Goal: Information Seeking & Learning: Learn about a topic

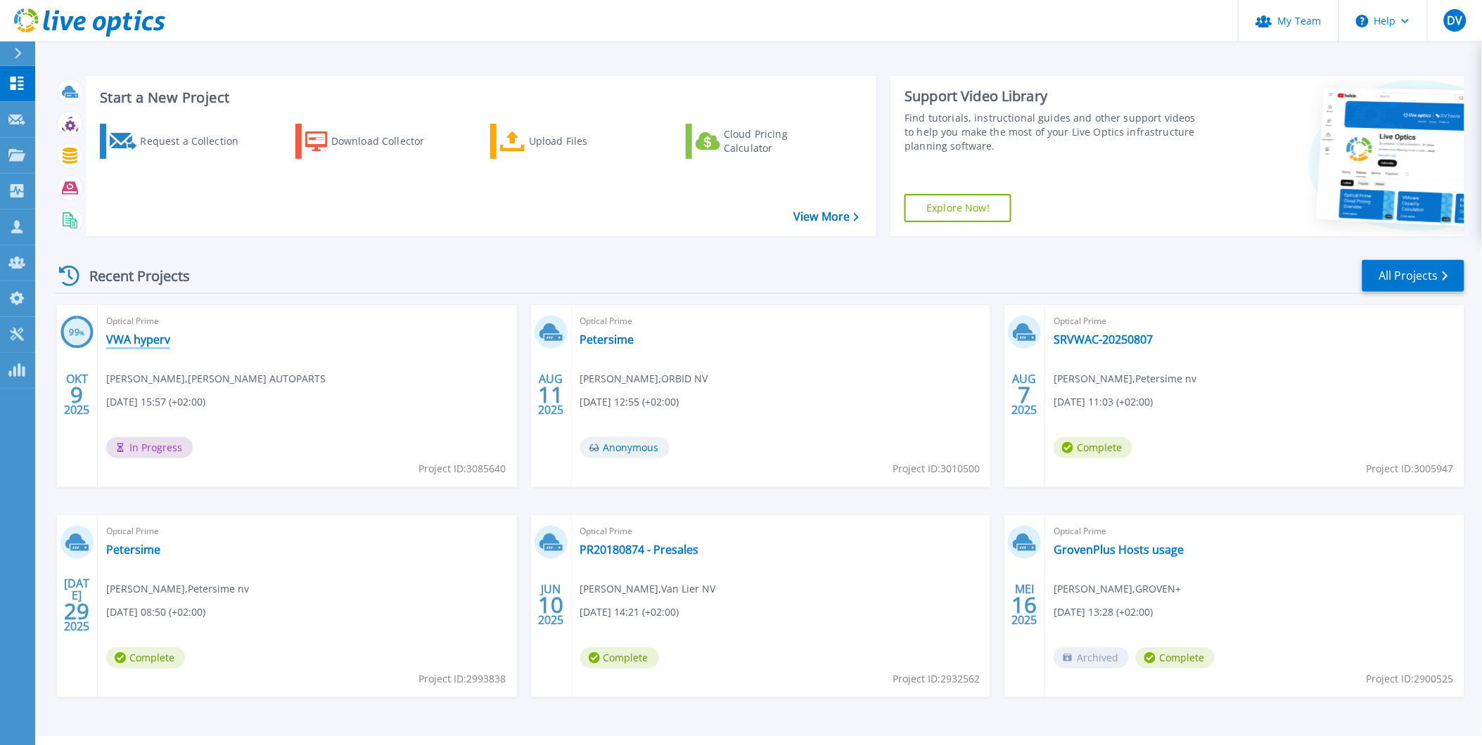
click at [153, 339] on link "VWA hyperv" at bounding box center [138, 340] width 64 height 14
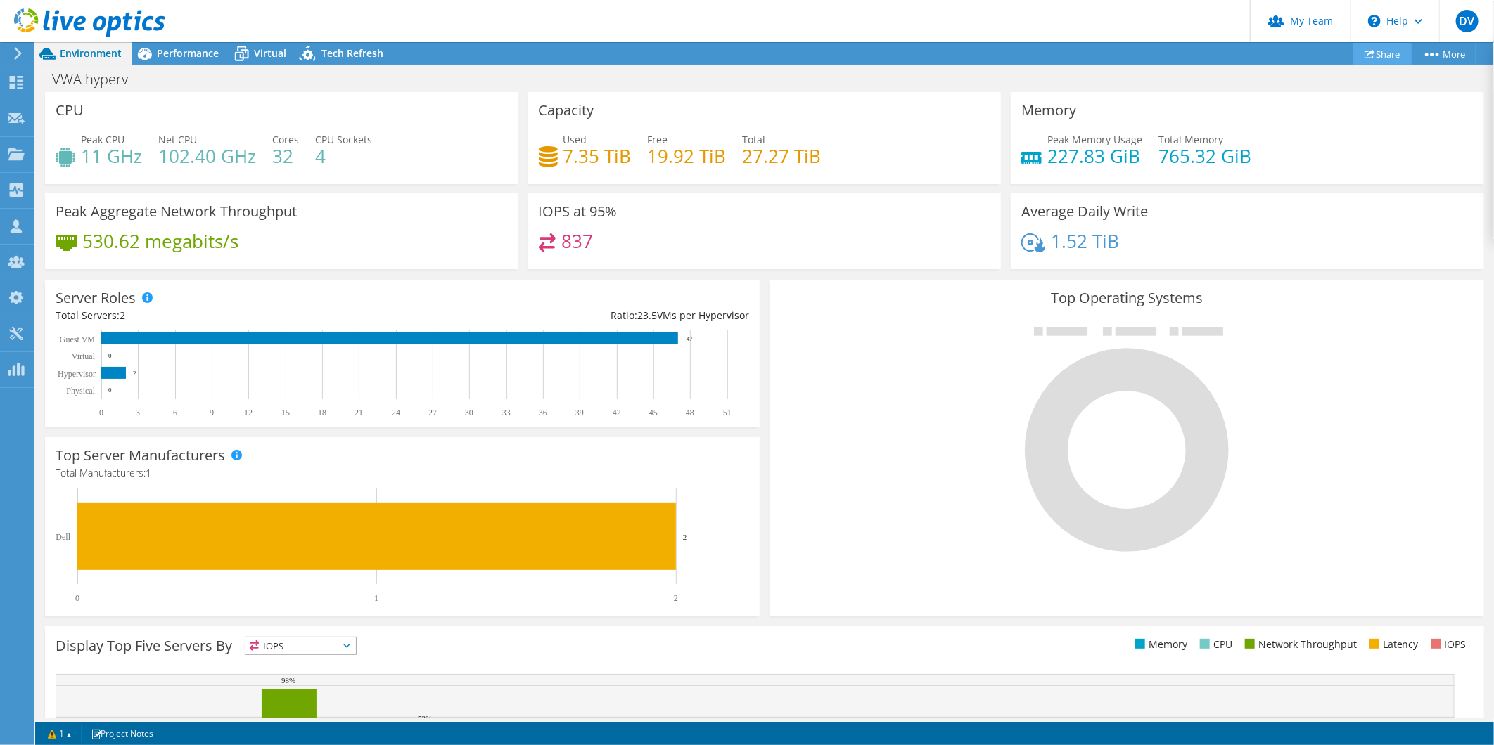
click at [1378, 52] on link "Share" at bounding box center [1382, 54] width 58 height 22
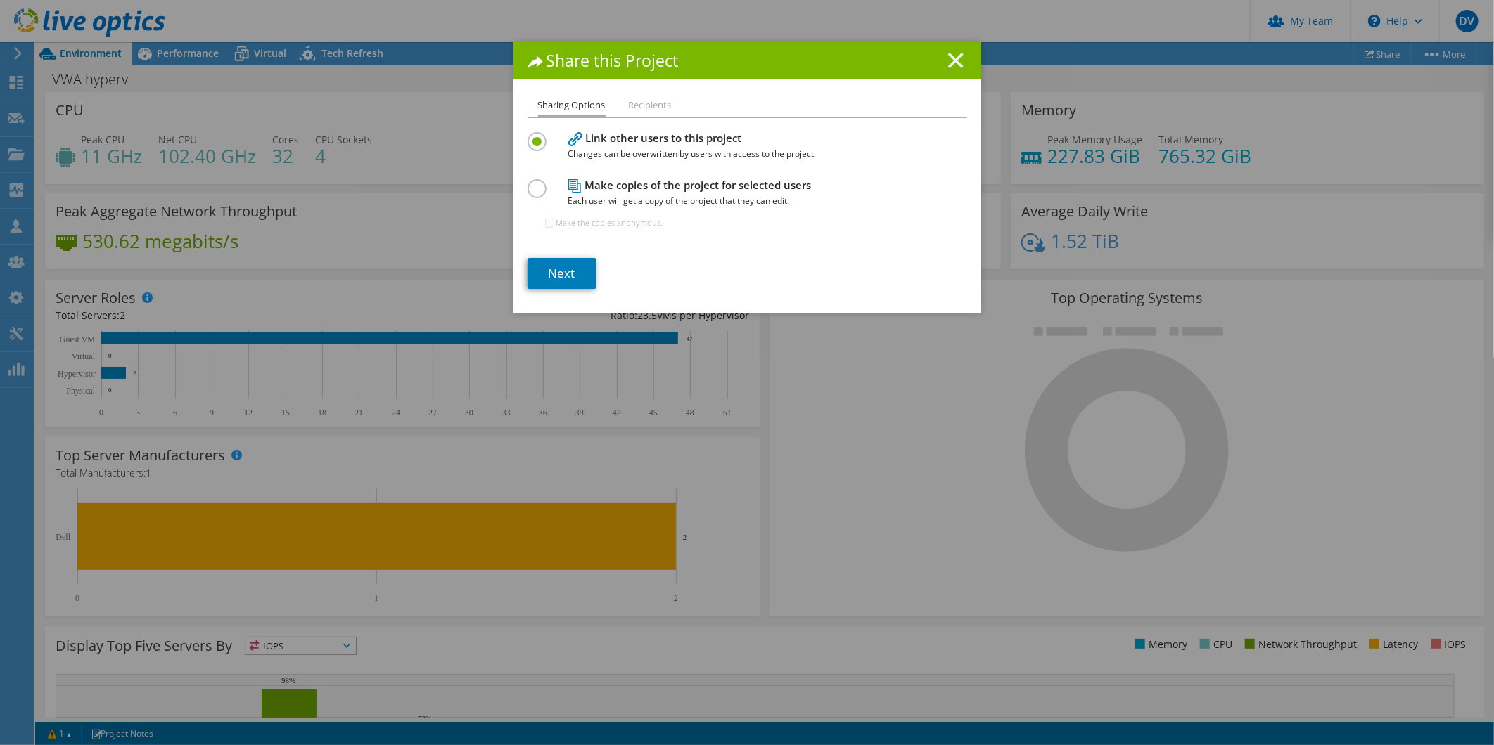
click at [950, 60] on line at bounding box center [956, 60] width 14 height 14
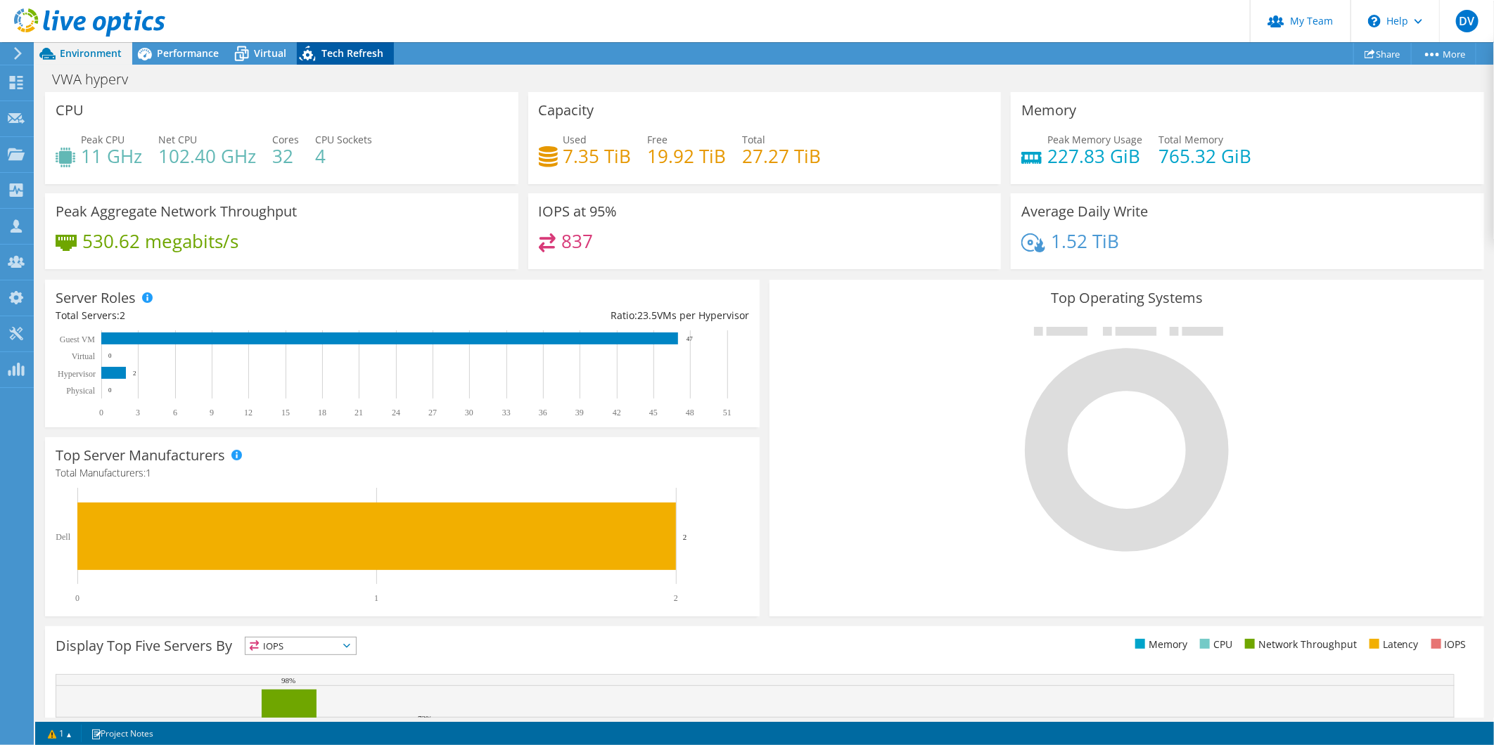
click at [354, 47] on span "Tech Refresh" at bounding box center [352, 52] width 62 height 13
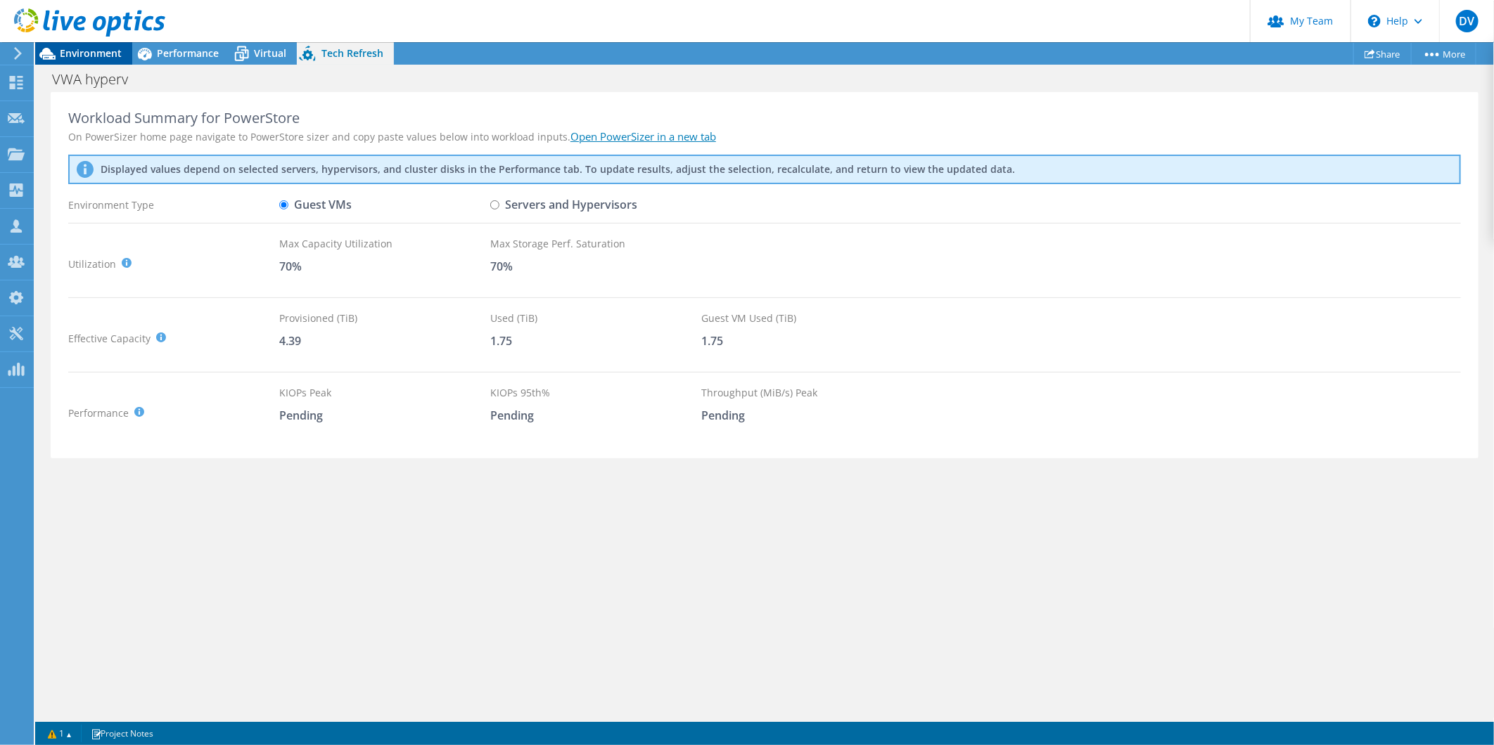
click at [81, 53] on span "Environment" at bounding box center [91, 52] width 62 height 13
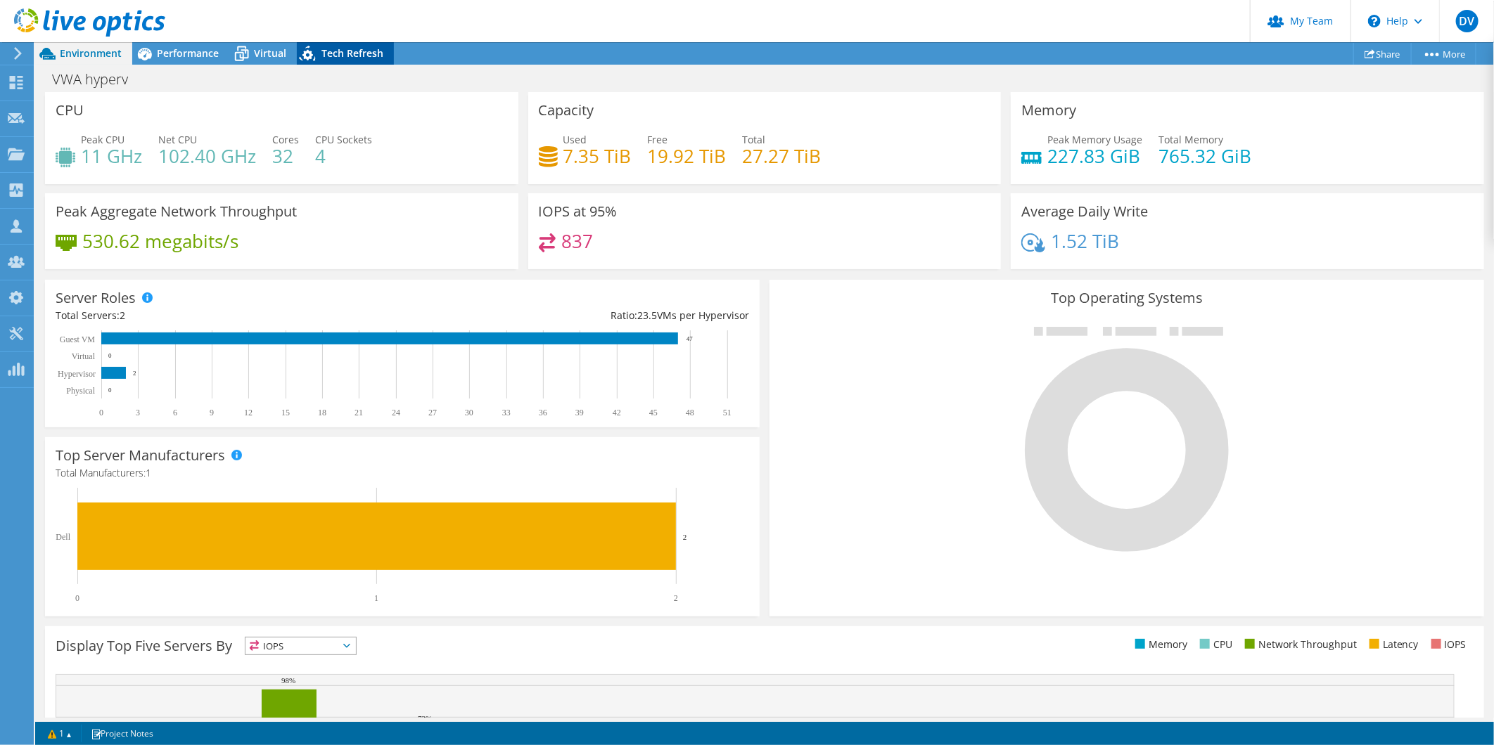
click at [342, 48] on span "Tech Refresh" at bounding box center [352, 52] width 62 height 13
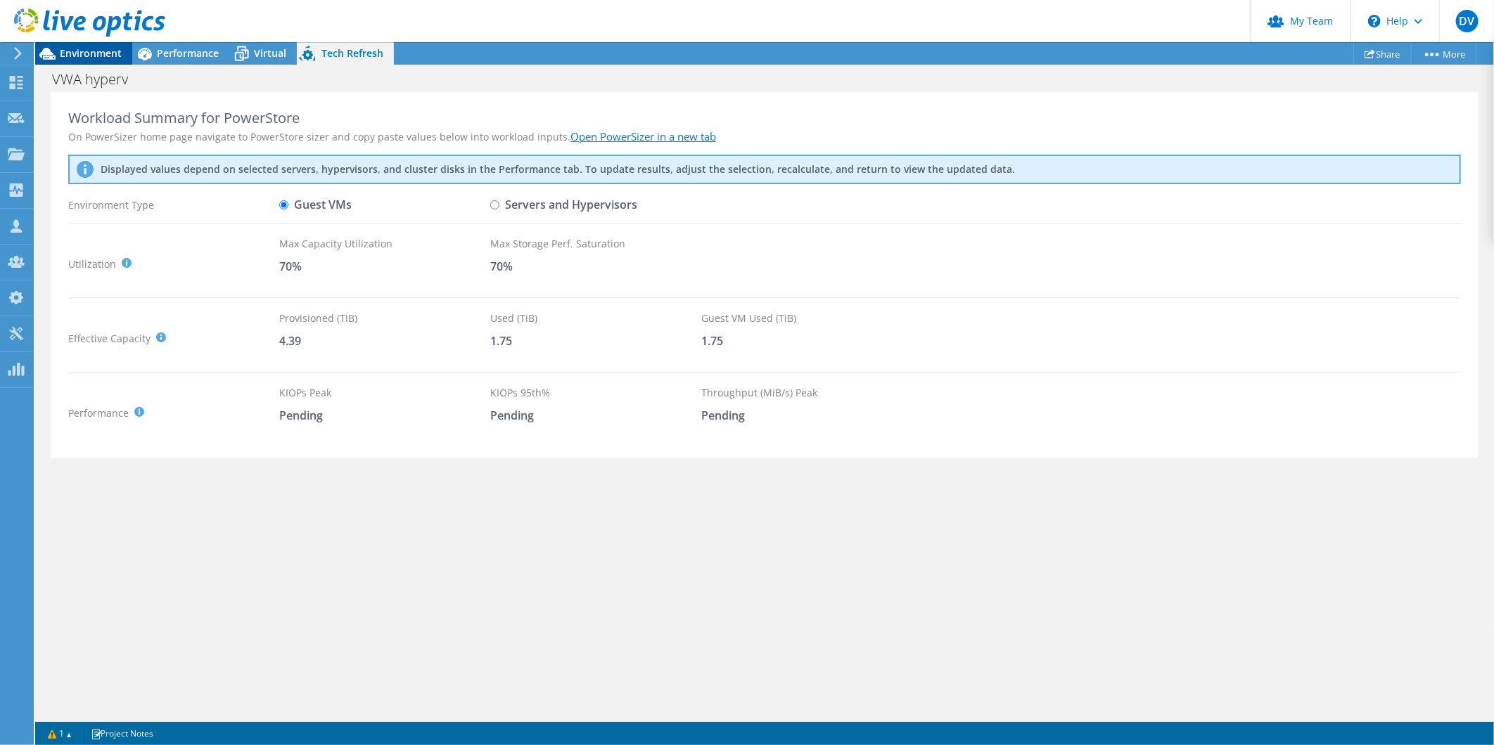
click at [95, 51] on span "Environment" at bounding box center [91, 52] width 62 height 13
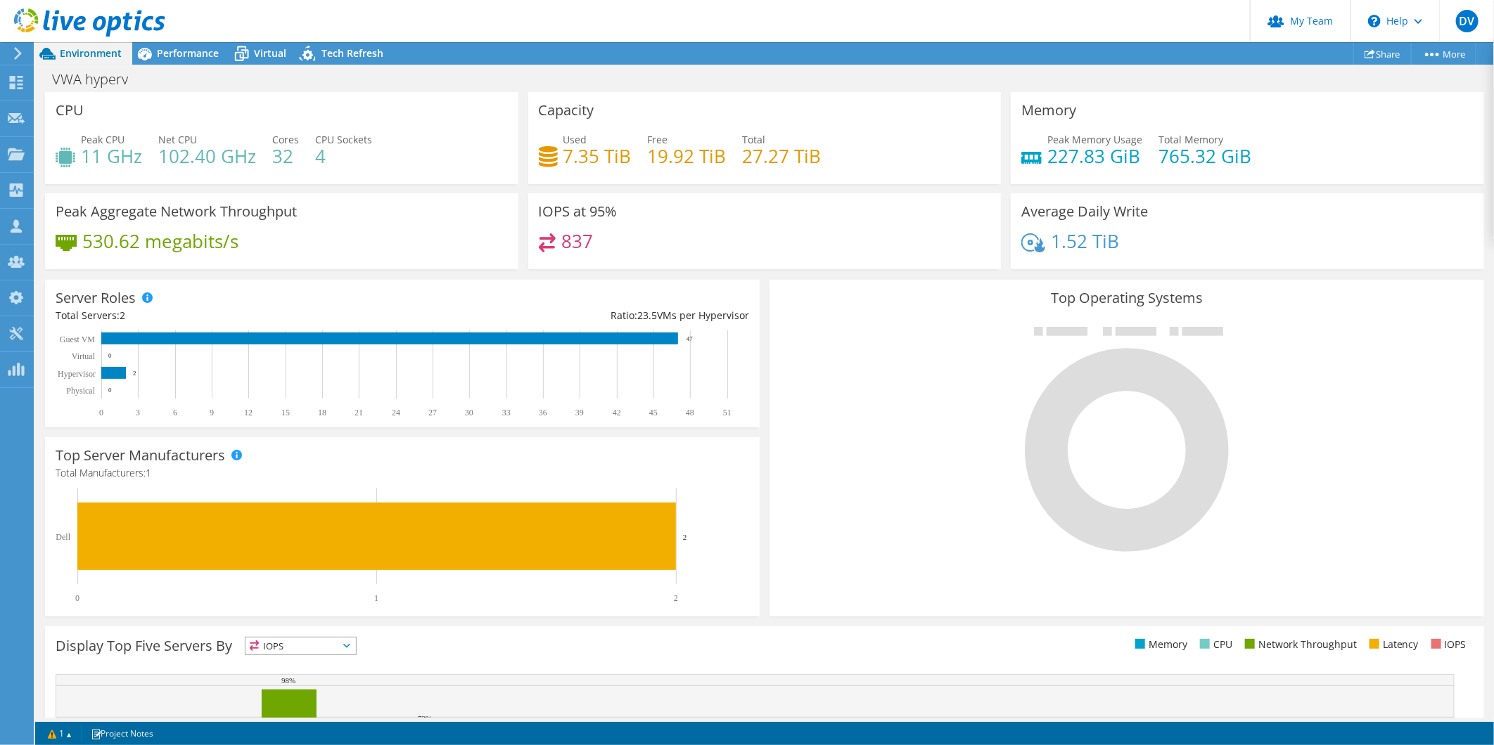
scroll to position [312, 0]
click at [162, 54] on span "Performance" at bounding box center [188, 52] width 62 height 13
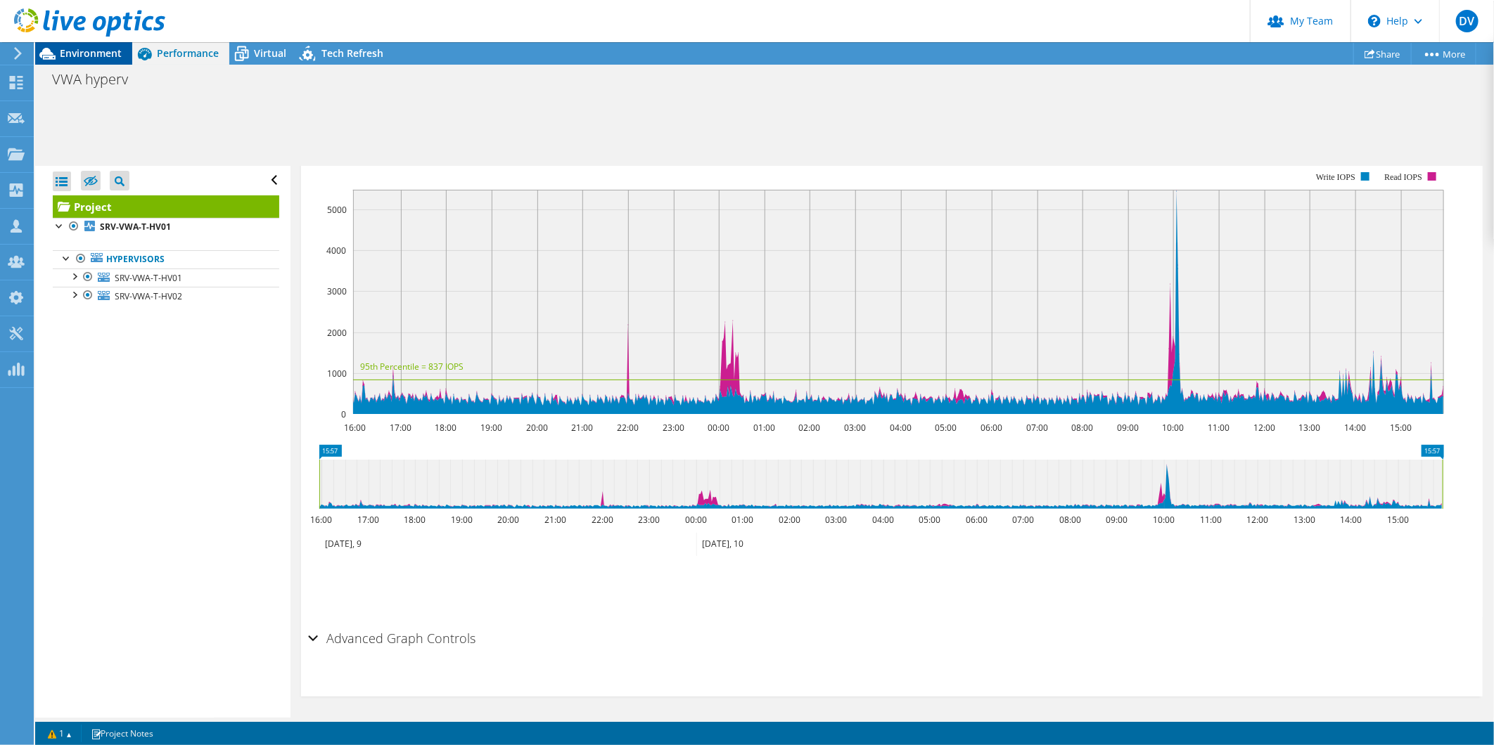
click at [75, 56] on span "Environment" at bounding box center [91, 52] width 62 height 13
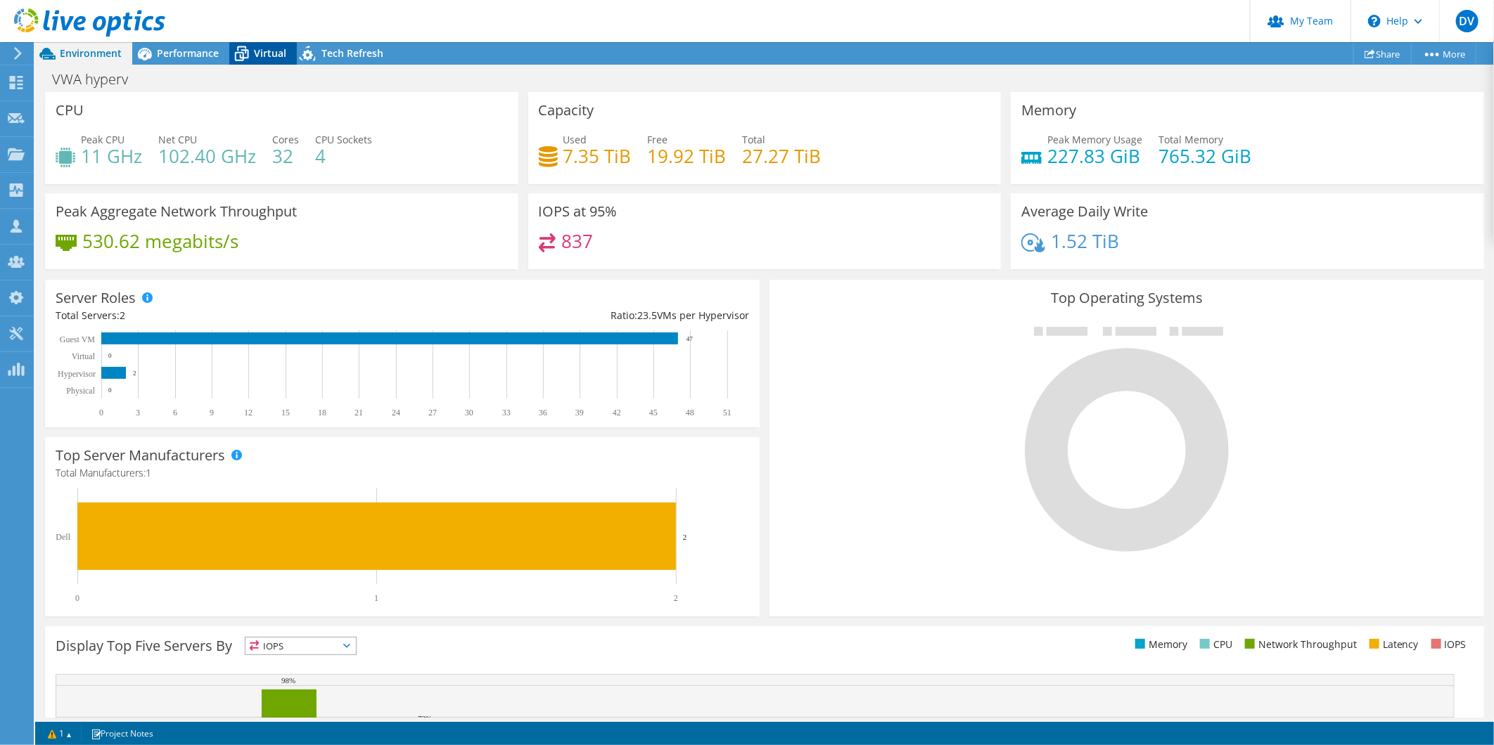
click at [281, 51] on span "Virtual" at bounding box center [270, 52] width 32 height 13
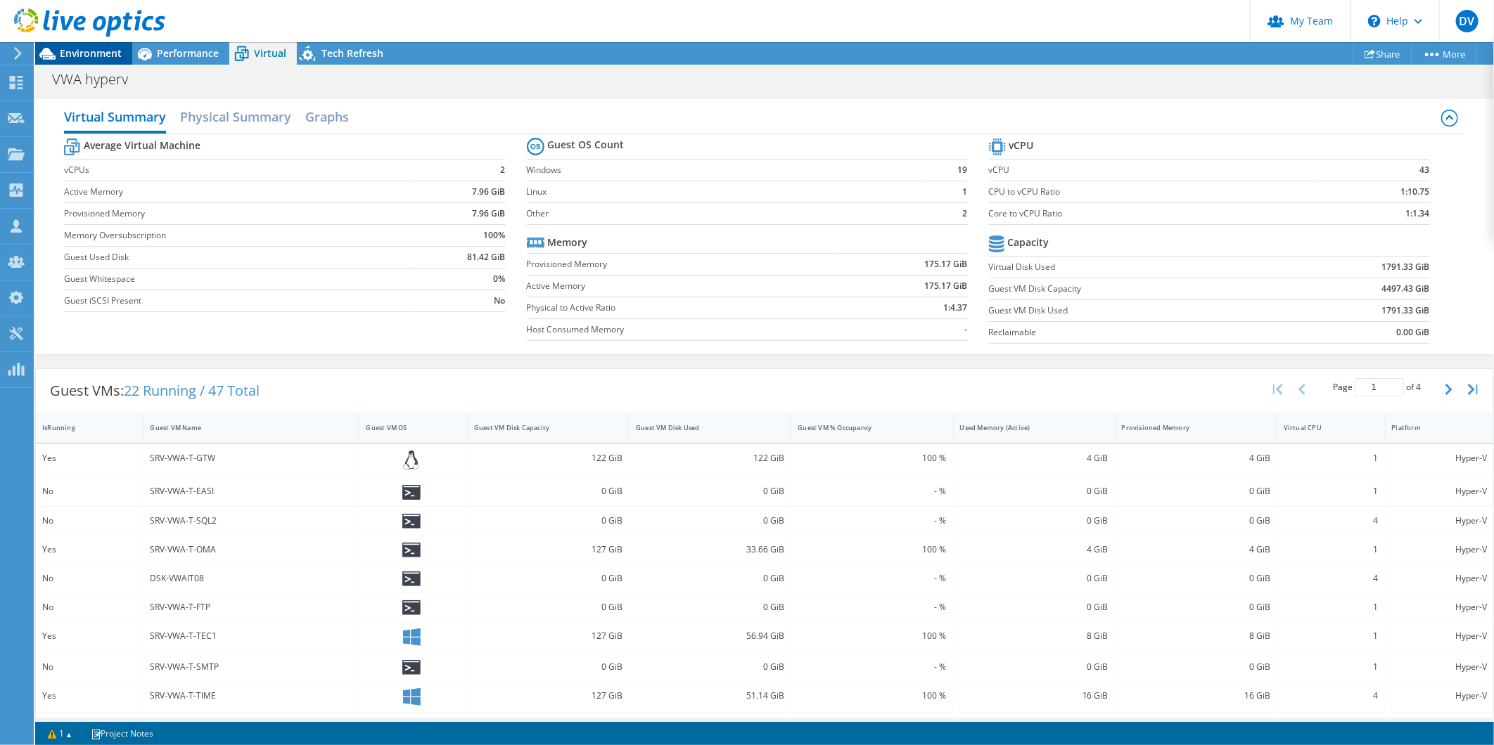
click at [77, 51] on span "Environment" at bounding box center [91, 52] width 62 height 13
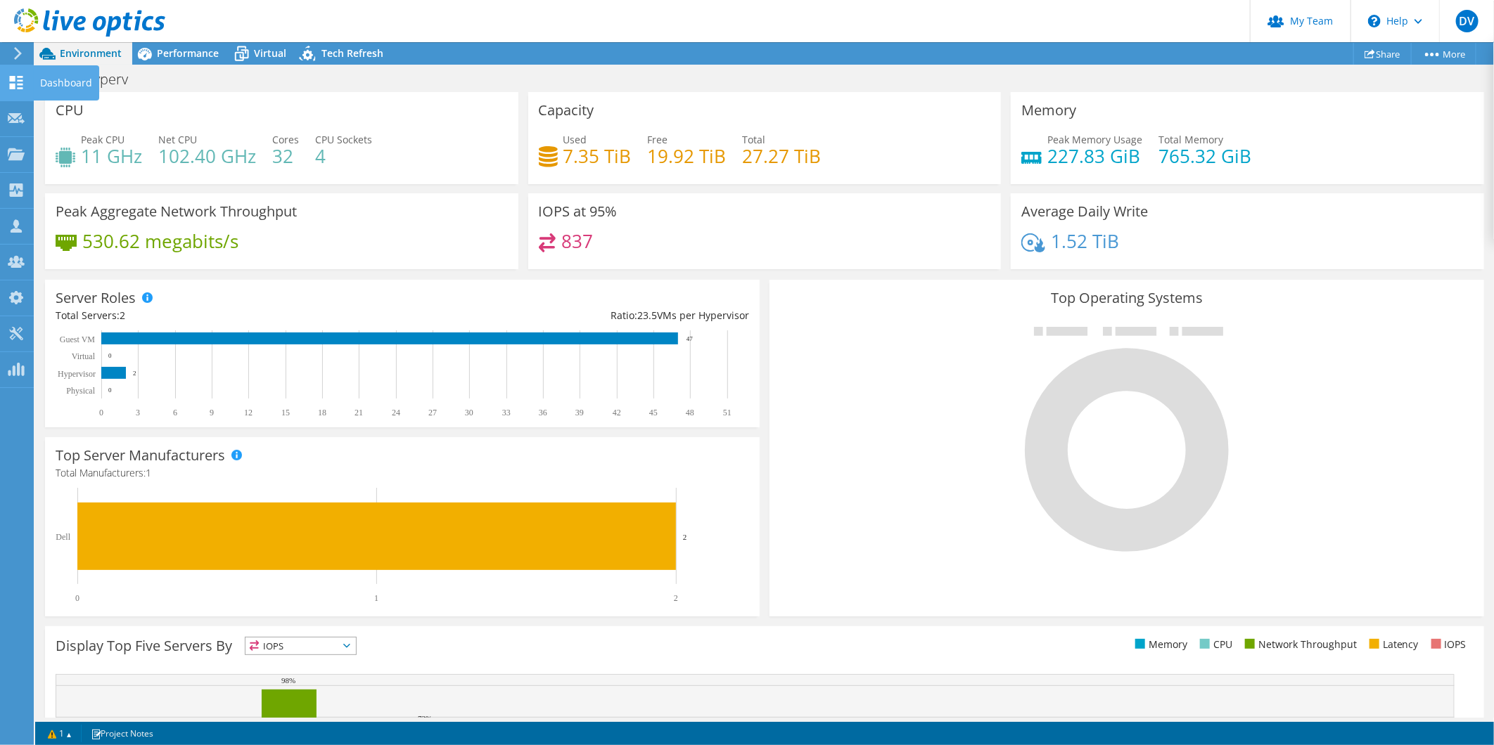
click at [24, 82] on icon at bounding box center [16, 82] width 17 height 13
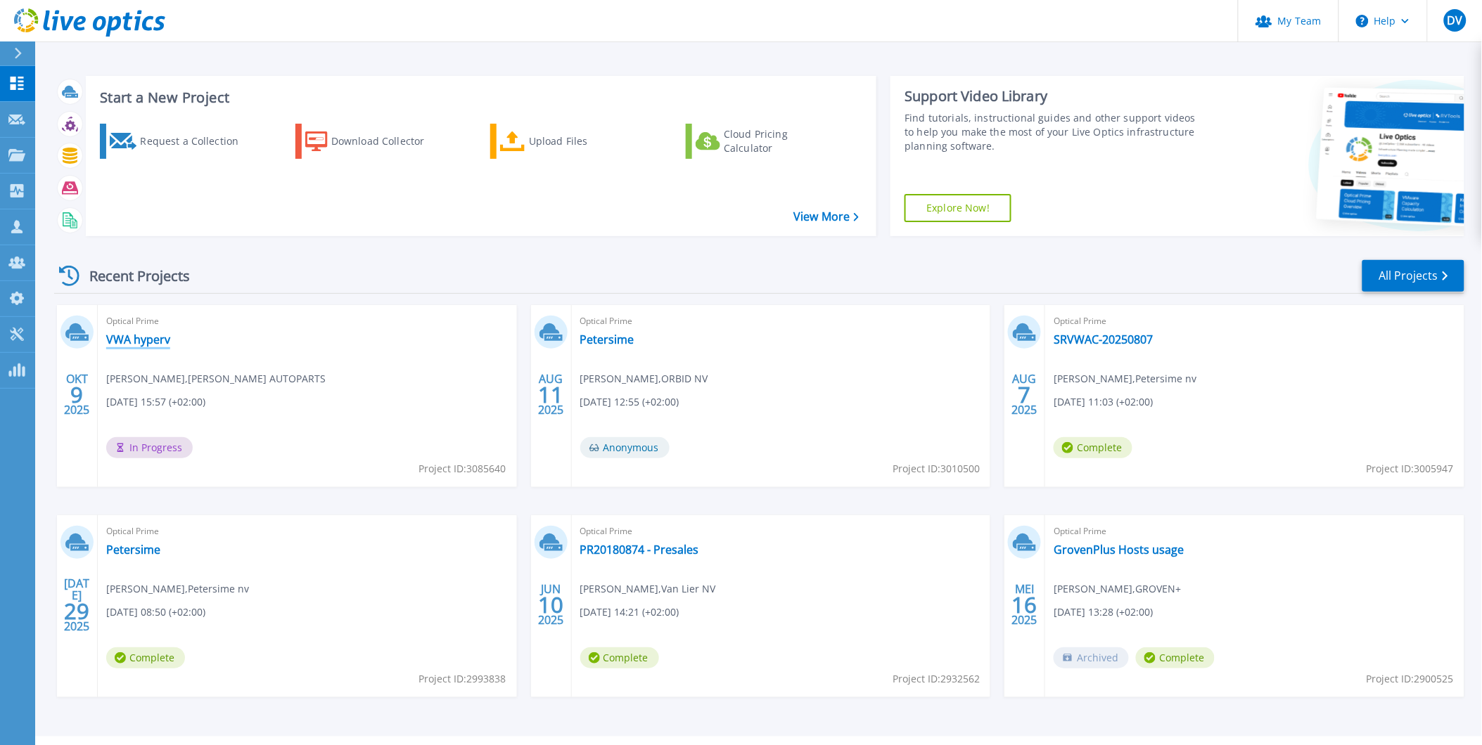
click at [134, 340] on link "VWA hyperv" at bounding box center [138, 340] width 64 height 14
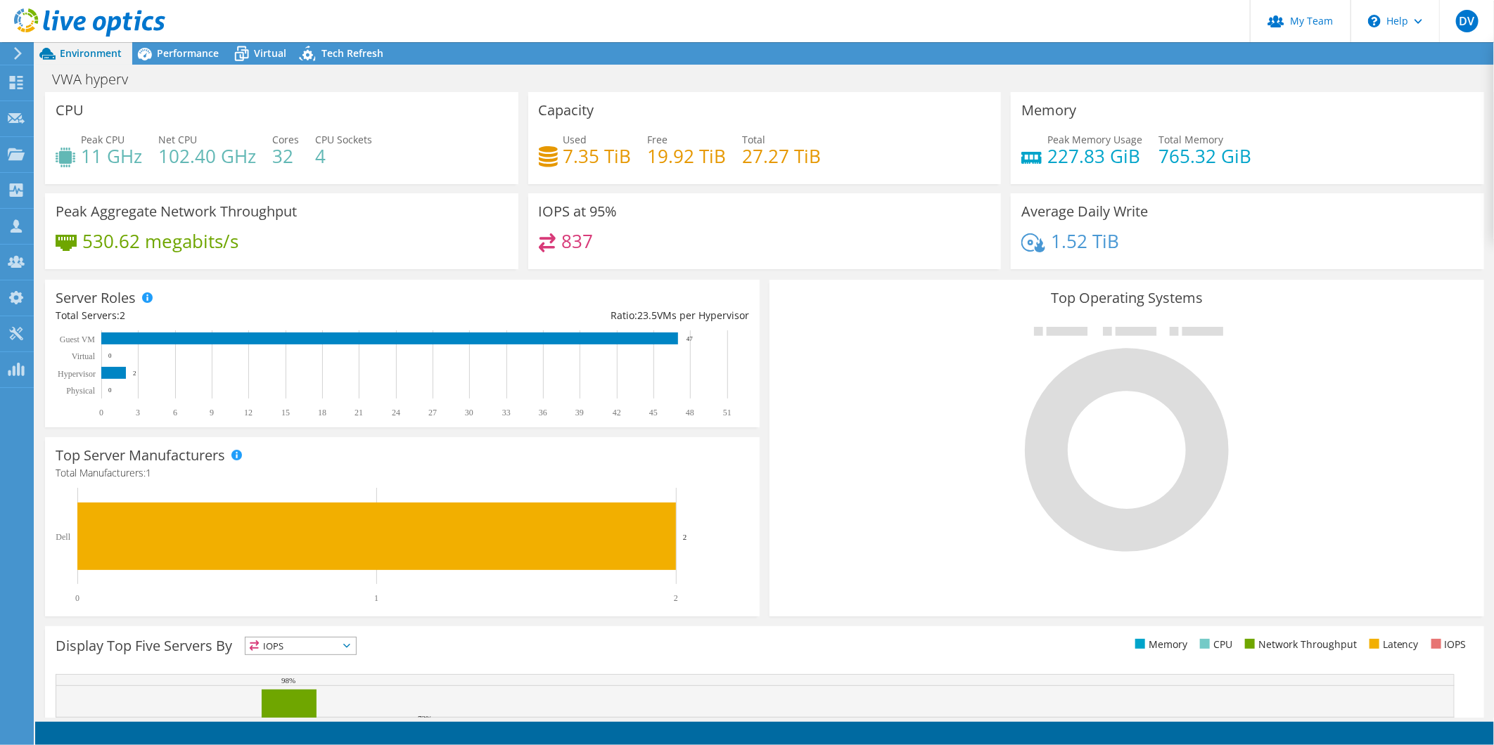
scroll to position [238, 0]
click at [357, 49] on span "Tech Refresh" at bounding box center [352, 52] width 62 height 13
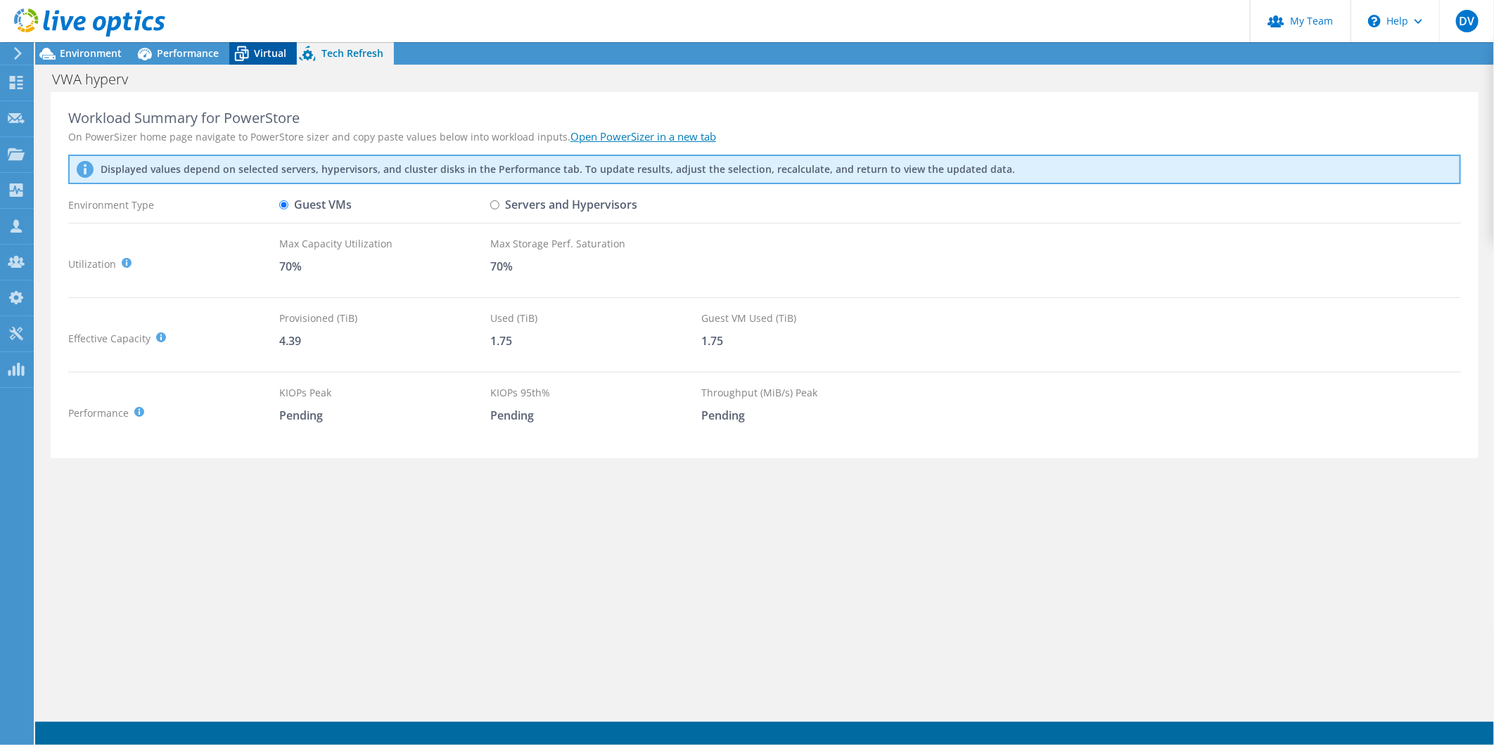
click at [254, 59] on span "Virtual" at bounding box center [270, 52] width 32 height 13
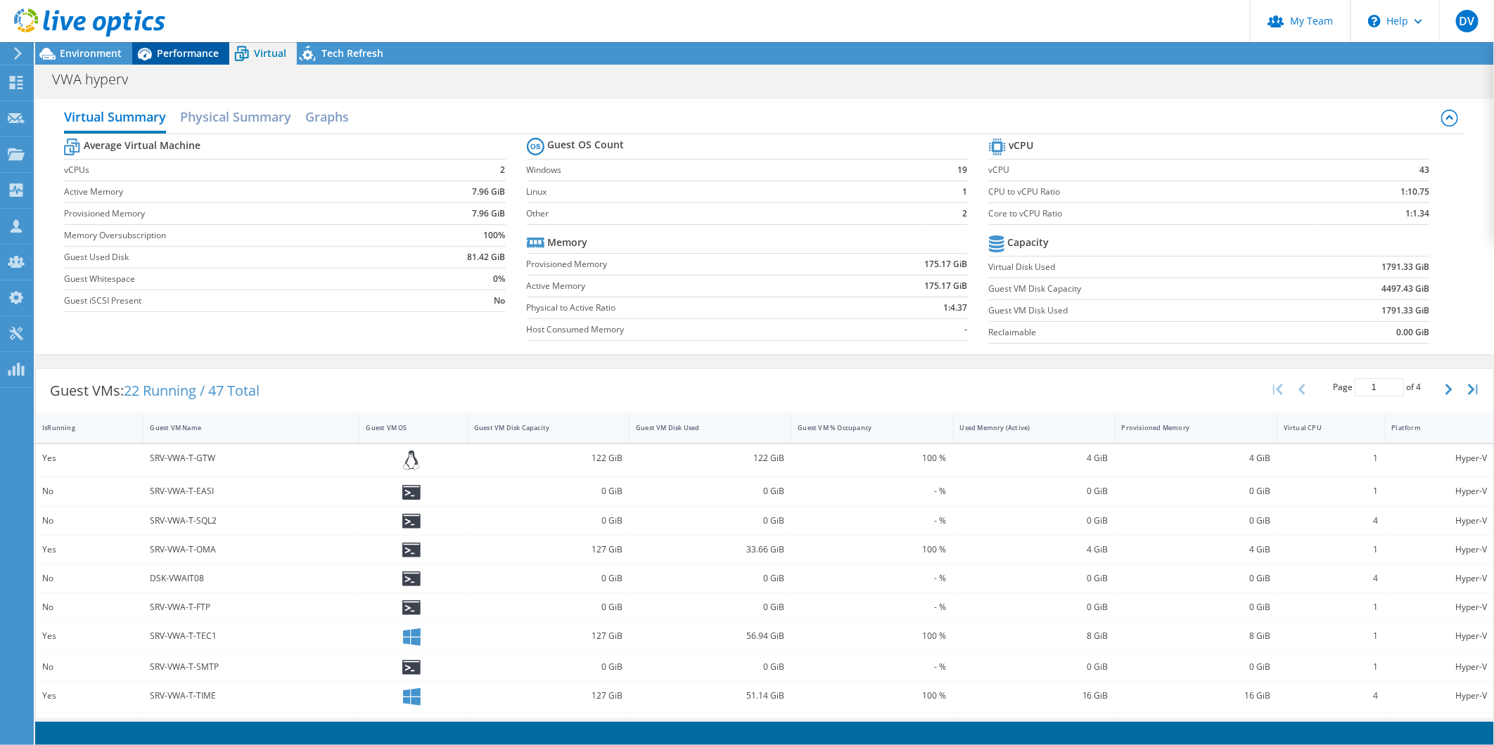
click at [184, 54] on span "Performance" at bounding box center [188, 52] width 62 height 13
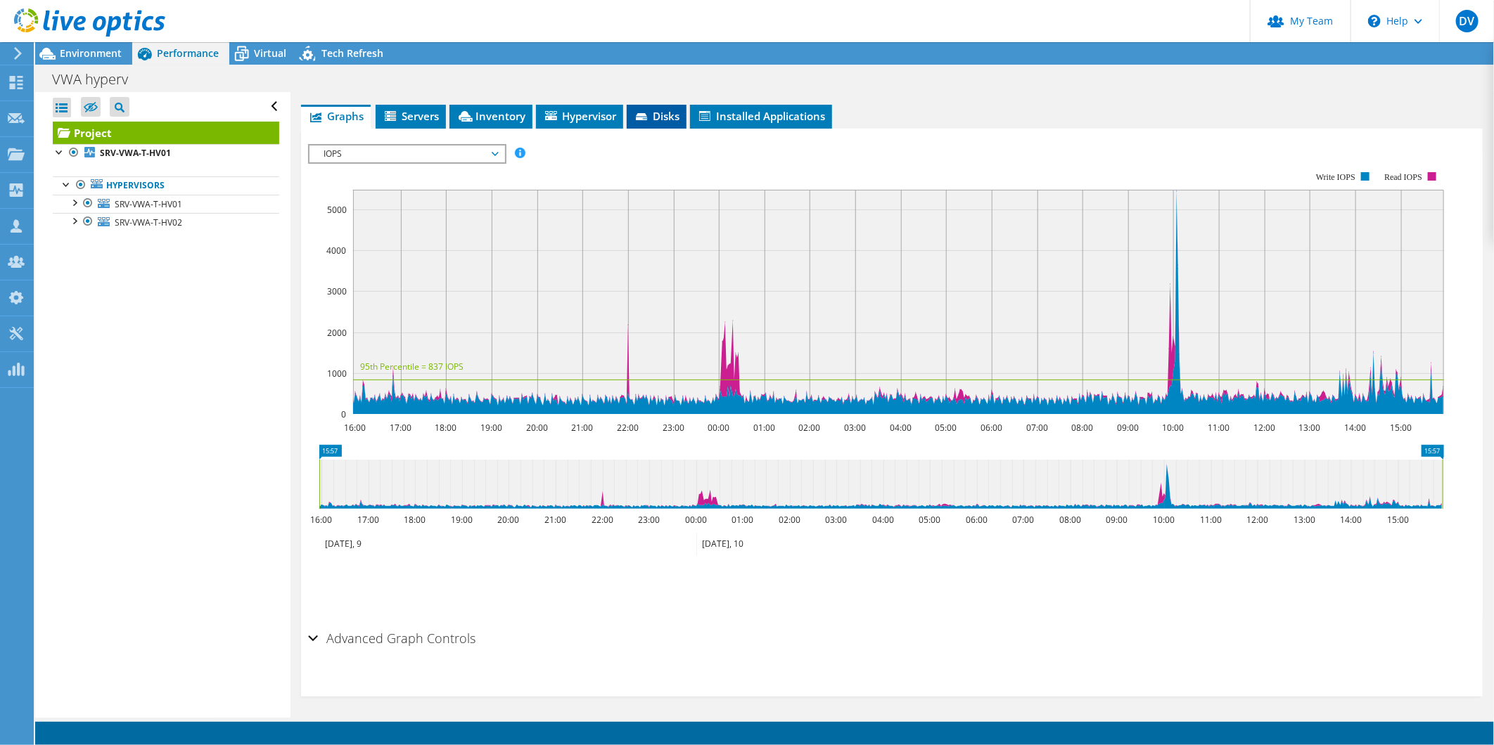
click at [655, 115] on span "Disks" at bounding box center [657, 116] width 46 height 14
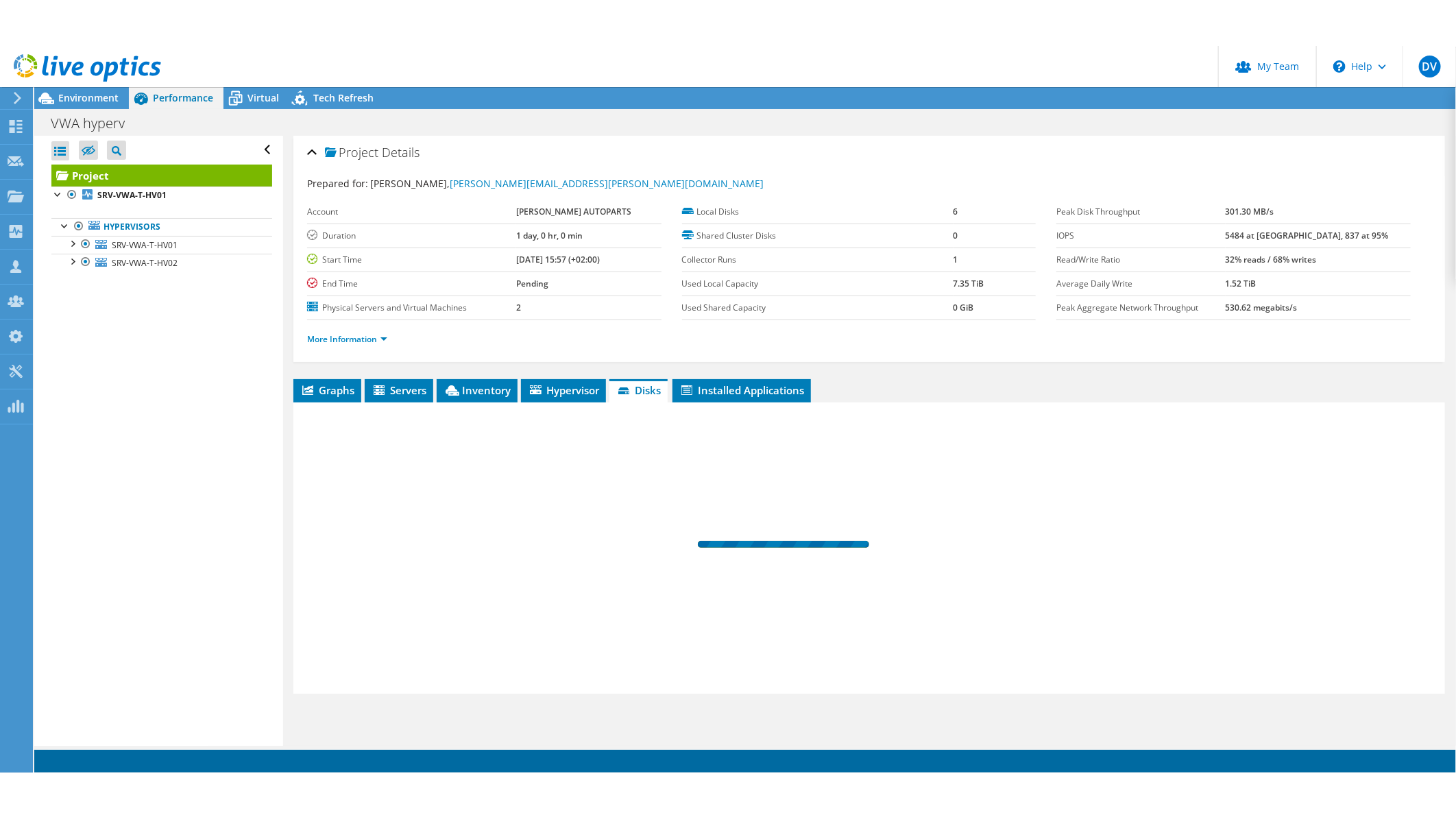
scroll to position [0, 0]
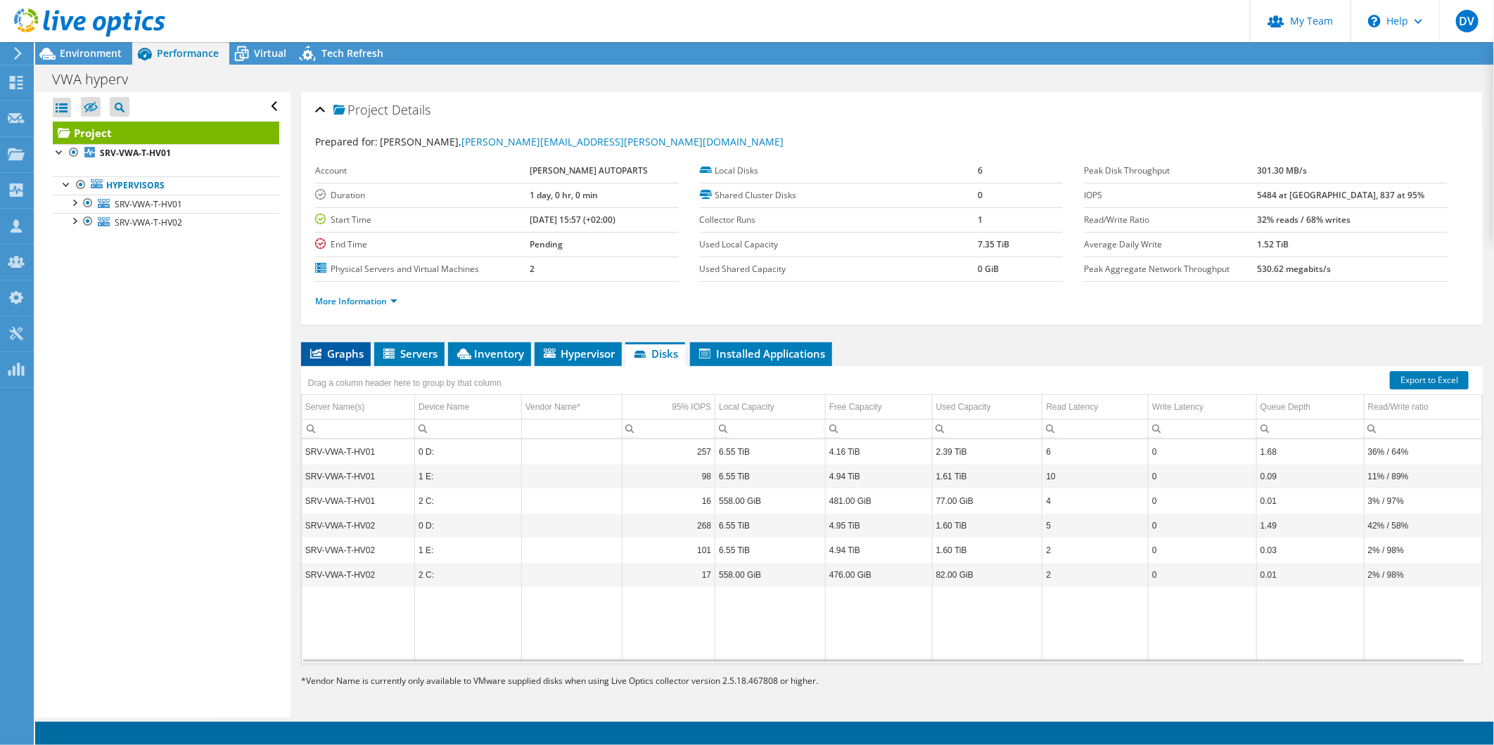
click at [340, 352] on span "Graphs" at bounding box center [336, 354] width 56 height 14
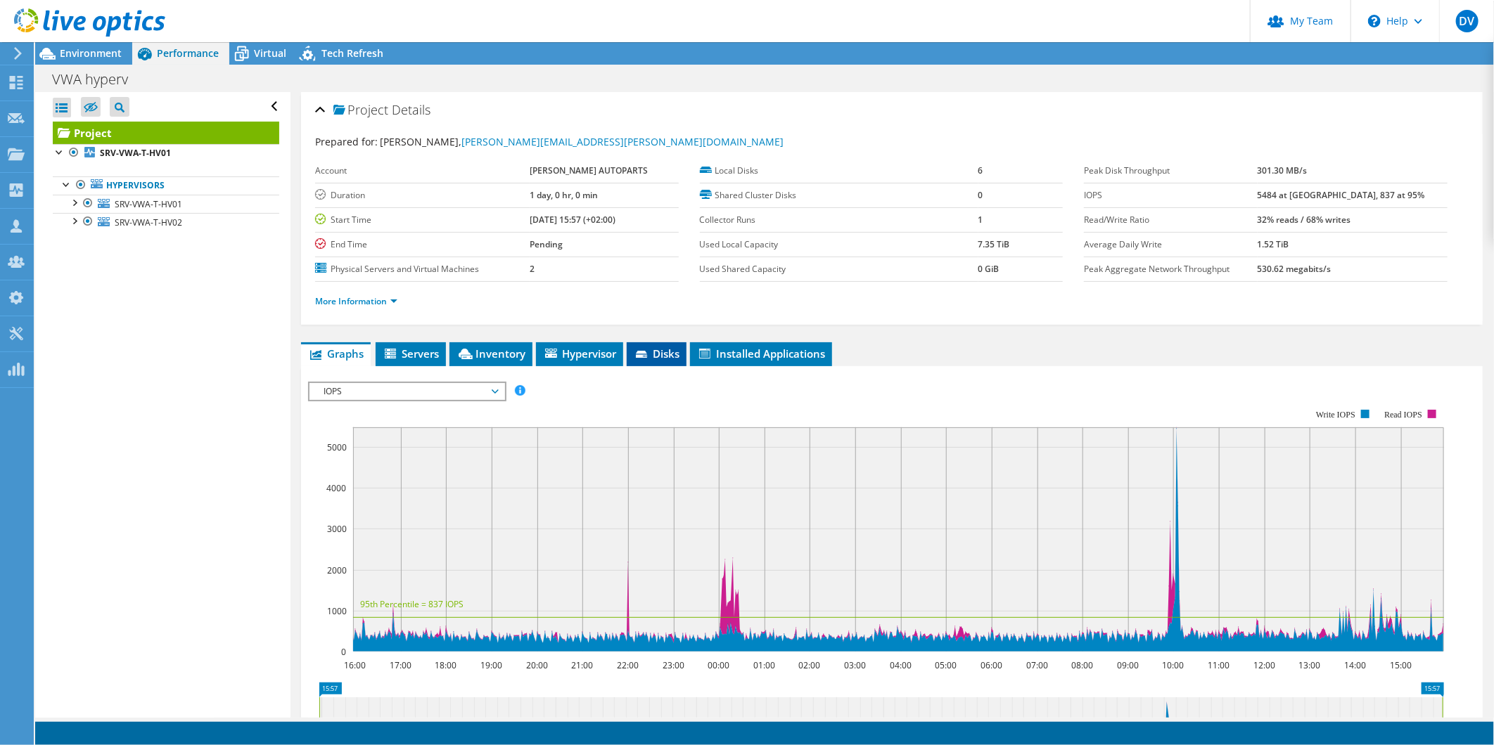
click at [650, 352] on icon at bounding box center [643, 355] width 14 height 9
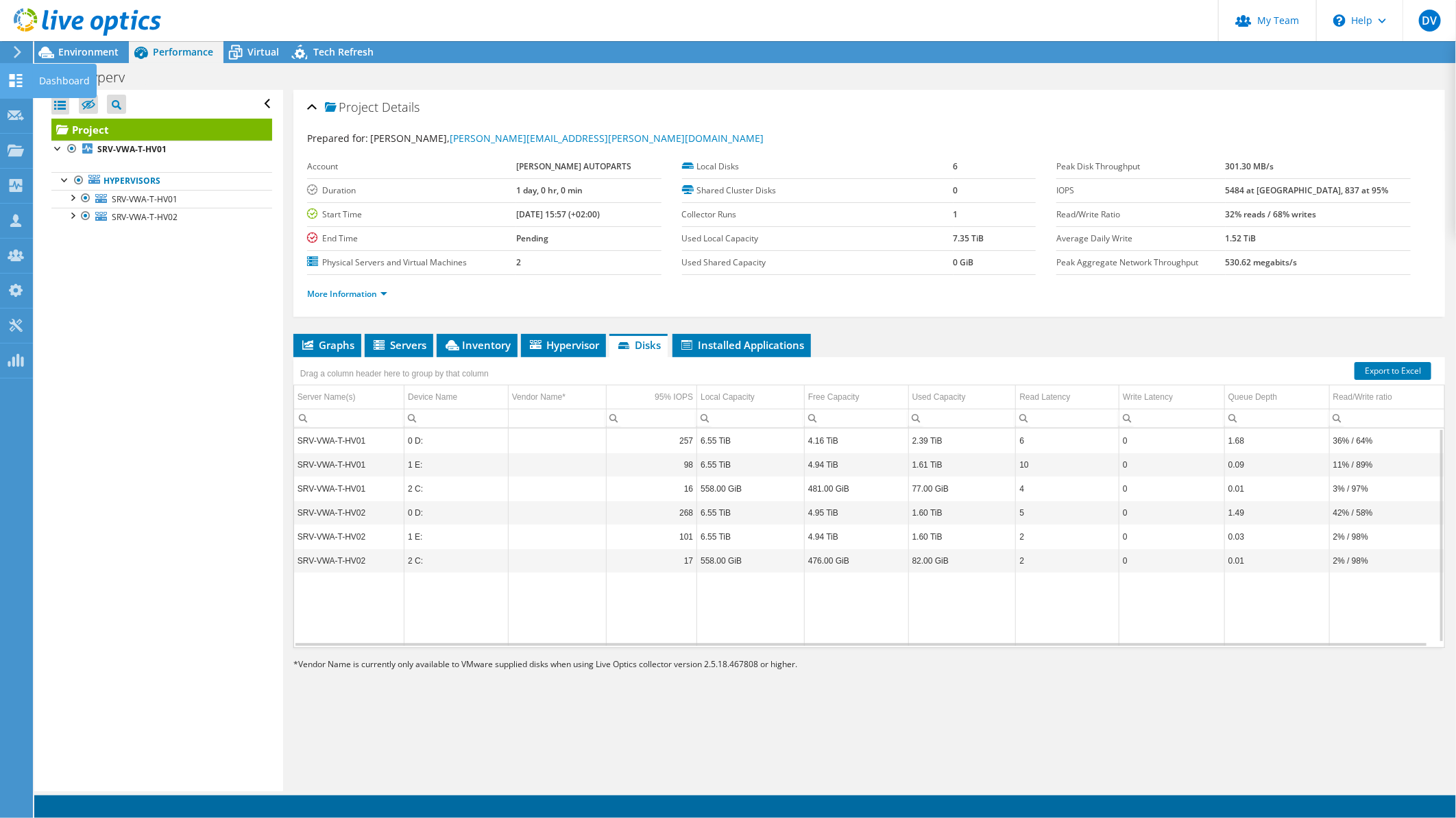
click at [18, 84] on icon at bounding box center [16, 80] width 17 height 13
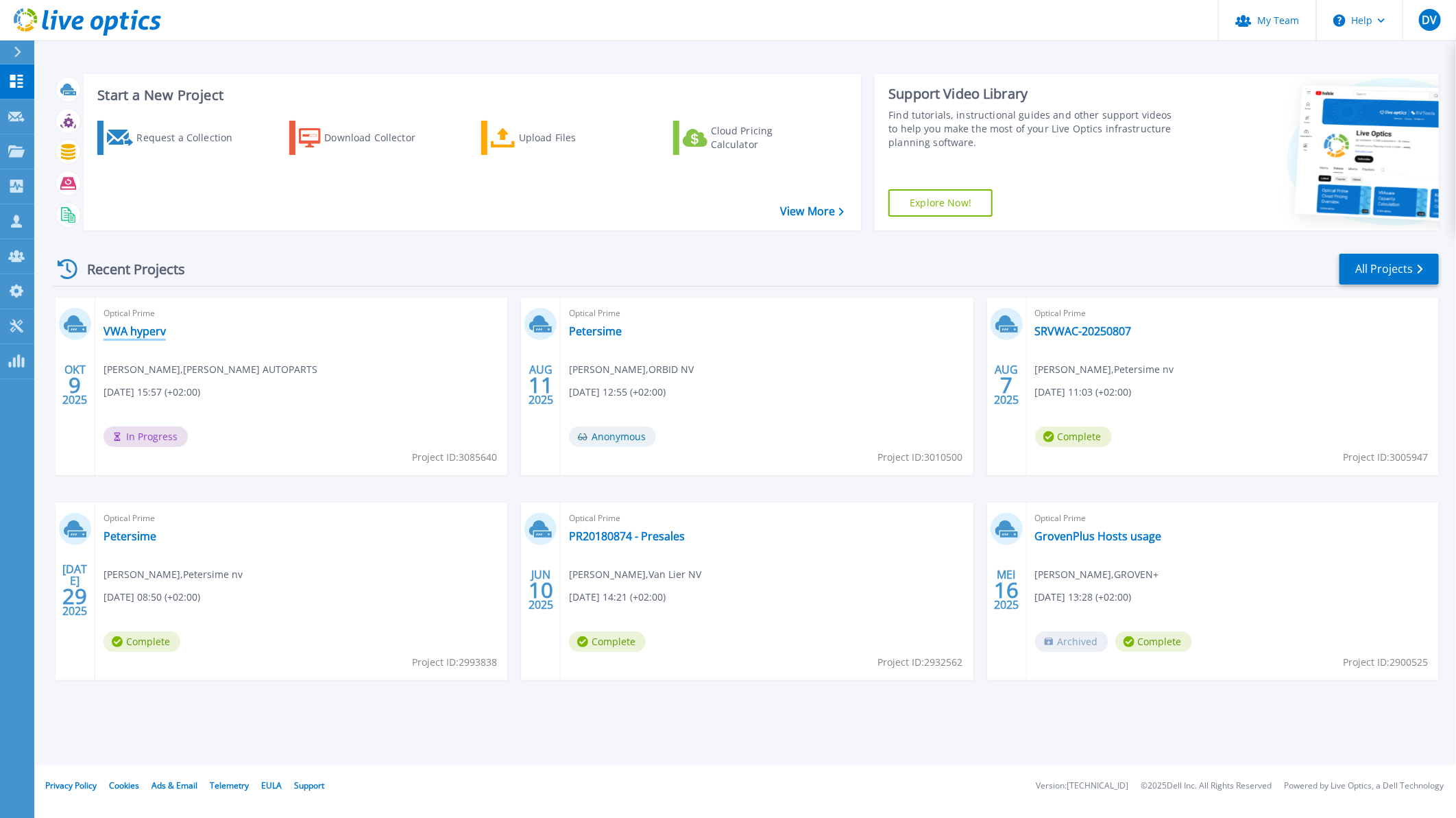
drag, startPoint x: 122, startPoint y: 326, endPoint x: 175, endPoint y: 330, distance: 53.2
click at [124, 327] on link "VWA hyperv" at bounding box center [134, 331] width 62 height 14
